Goal: Navigation & Orientation: Find specific page/section

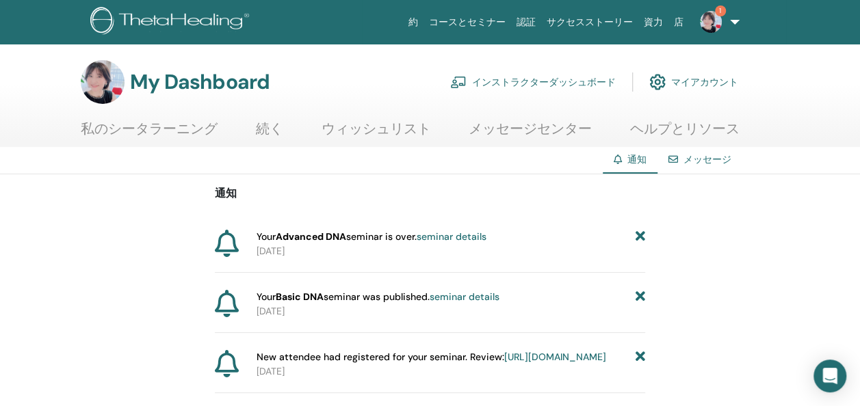
click at [581, 82] on link "インストラクターダッシュボード" at bounding box center [533, 82] width 166 height 30
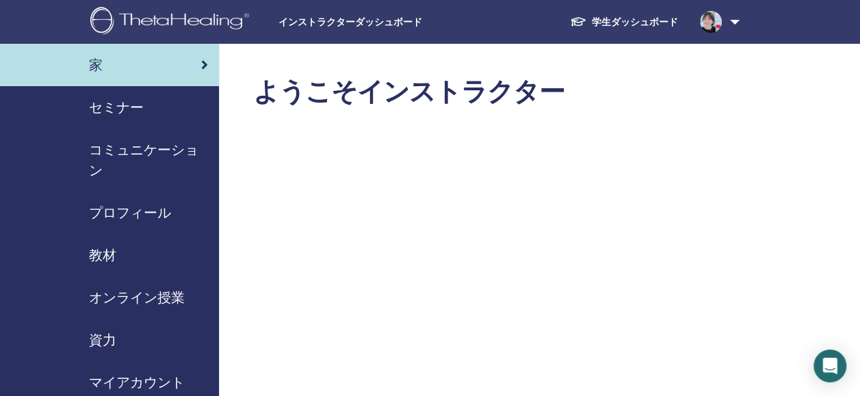
click at [154, 111] on div "セミナー" at bounding box center [109, 107] width 197 height 21
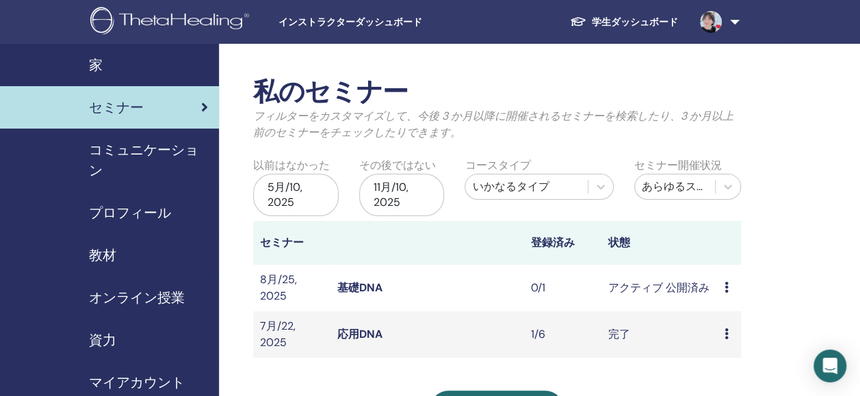
click at [119, 68] on div "家" at bounding box center [109, 65] width 197 height 21
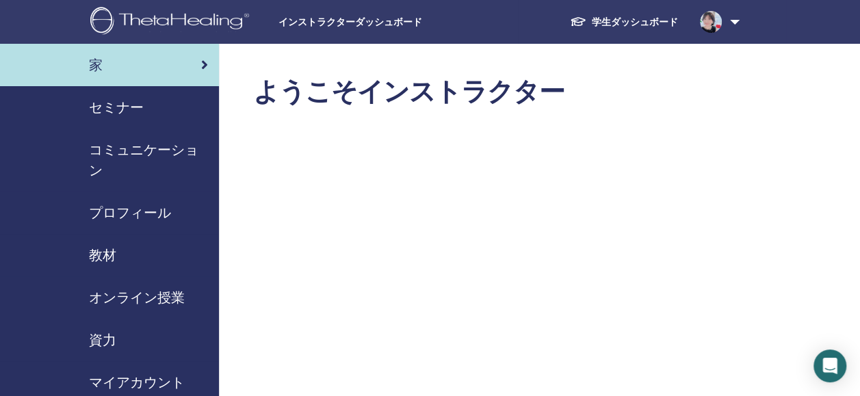
click at [617, 30] on link "学生ダッシュボード" at bounding box center [624, 22] width 130 height 25
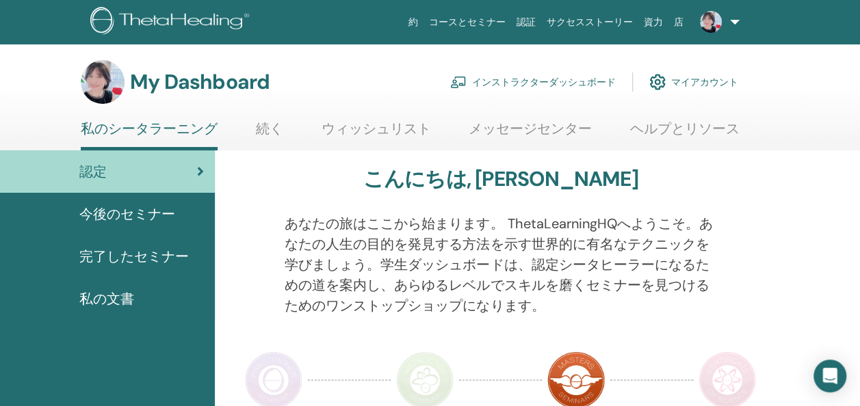
click at [150, 261] on span "完了したセミナー" at bounding box center [133, 256] width 109 height 21
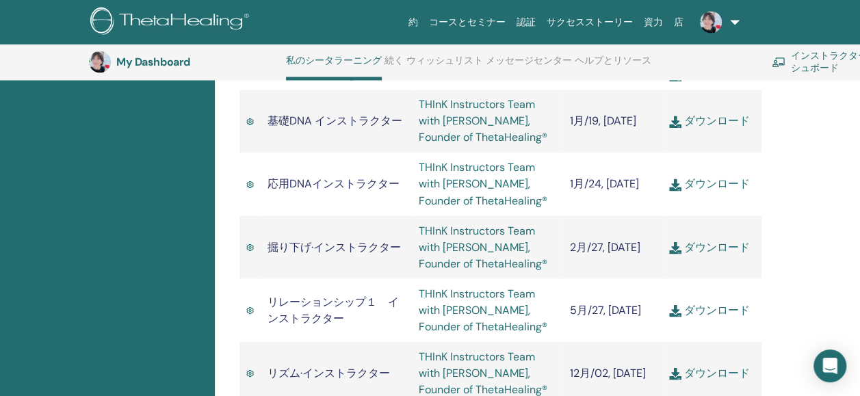
scroll to position [1127, 0]
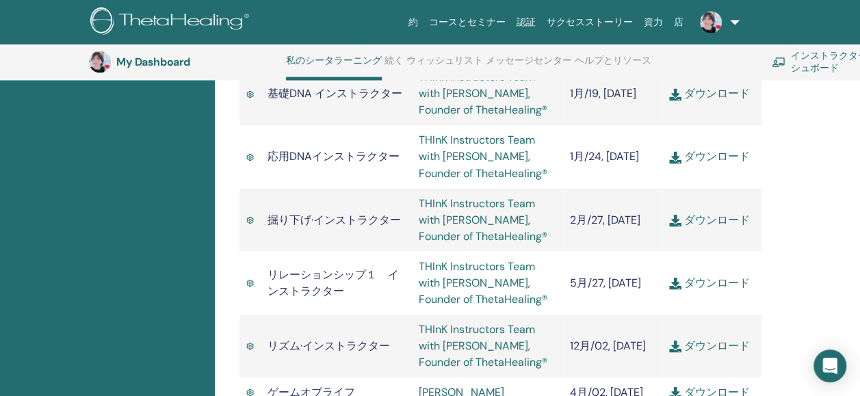
click at [587, 25] on link "サクセスストーリー" at bounding box center [589, 22] width 97 height 25
